Goal: Task Accomplishment & Management: Manage account settings

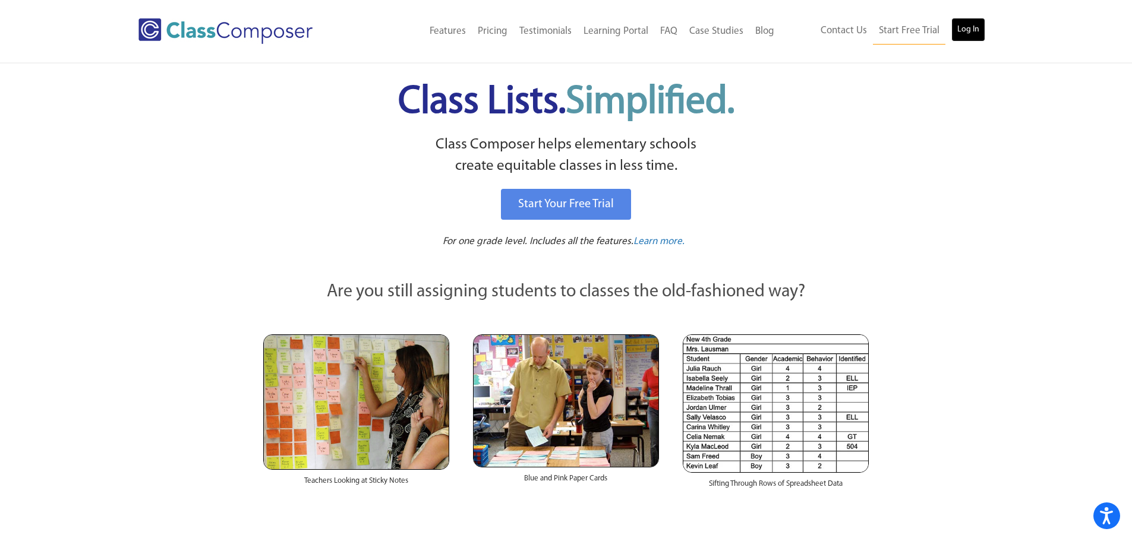
click at [971, 34] on link "Log In" at bounding box center [968, 30] width 34 height 24
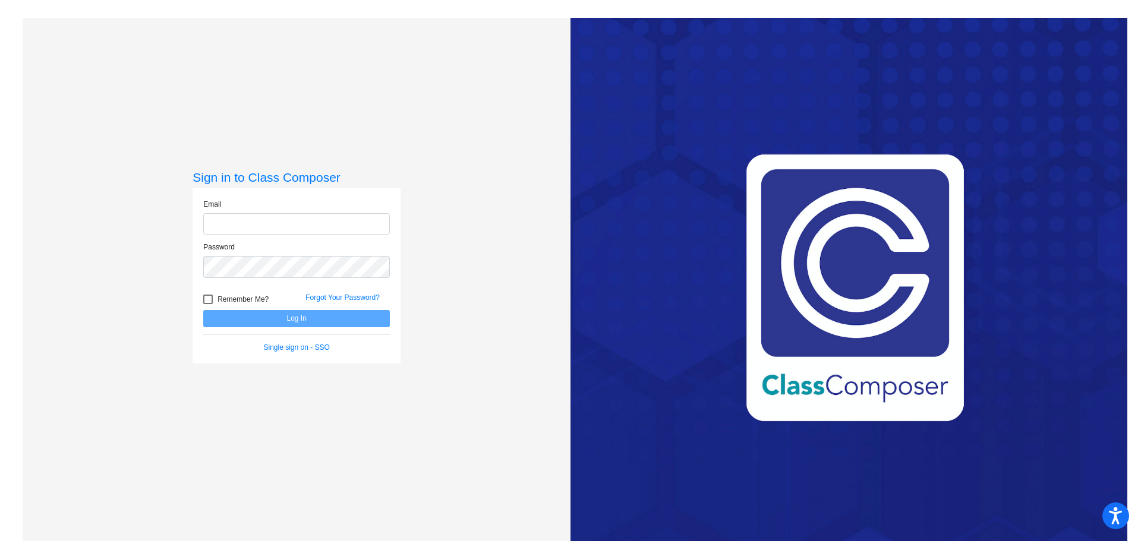
click at [334, 217] on input "email" at bounding box center [296, 224] width 187 height 22
type input "[EMAIL_ADDRESS][DOMAIN_NAME]"
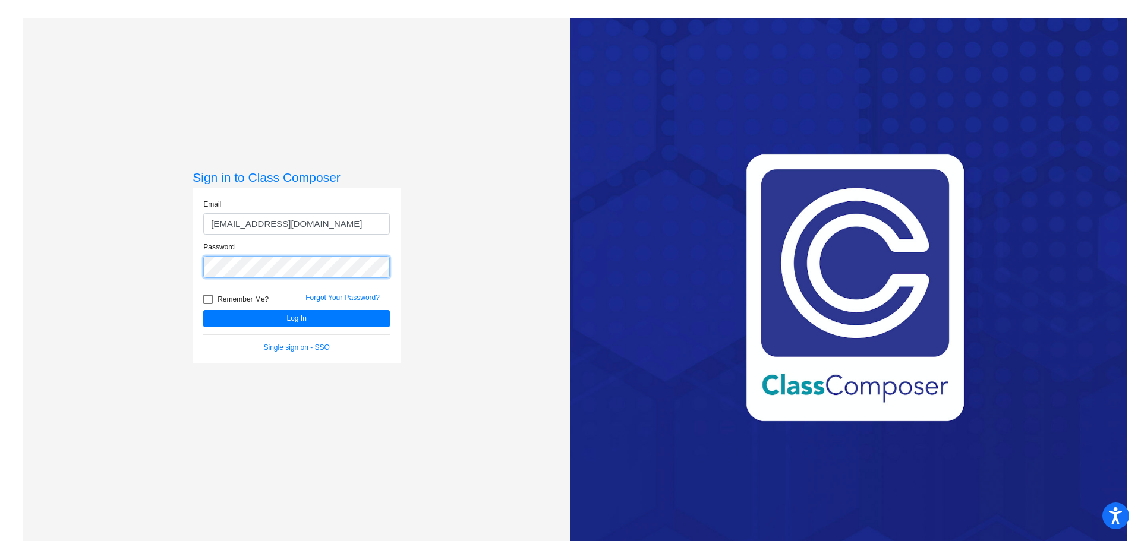
click at [203, 310] on button "Log In" at bounding box center [296, 318] width 187 height 17
